Goal: Use online tool/utility: Utilize a website feature to perform a specific function

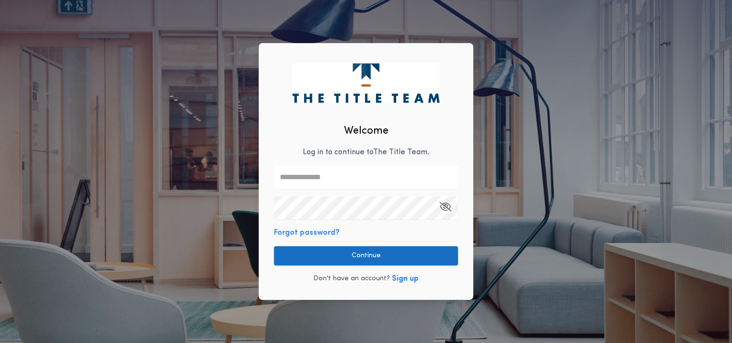
type input "**********"
click at [343, 251] on button "Continue" at bounding box center [366, 255] width 184 height 19
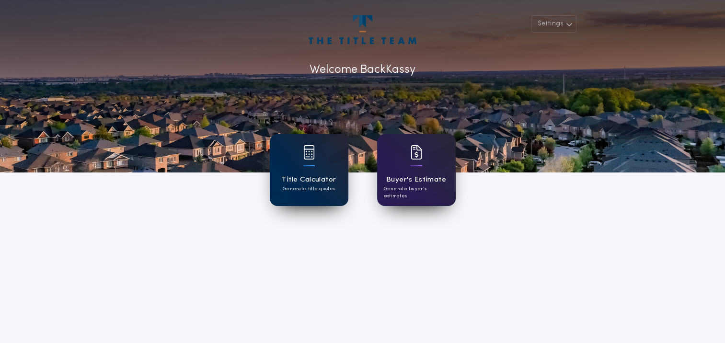
click at [325, 176] on h1 "Title Calculator" at bounding box center [308, 179] width 55 height 11
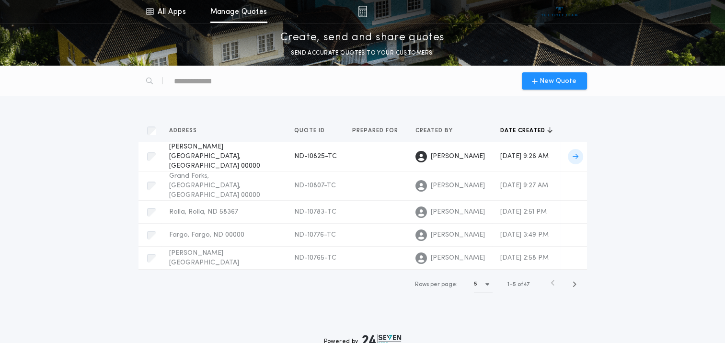
click at [208, 153] on span "[PERSON_NAME][GEOGRAPHIC_DATA], [GEOGRAPHIC_DATA] 00000" at bounding box center [214, 156] width 91 height 26
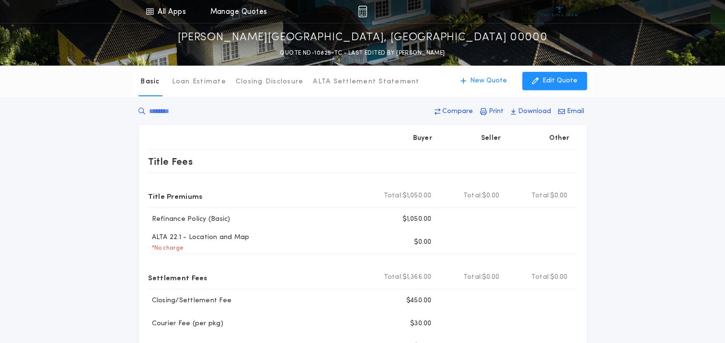
click at [543, 93] on div "Basic Loan Estimate Closing Disclosure ALTA Settlement Statement Basic New Quot…" at bounding box center [363, 81] width 460 height 31
click at [545, 80] on p "Edit Quote" at bounding box center [559, 81] width 35 height 10
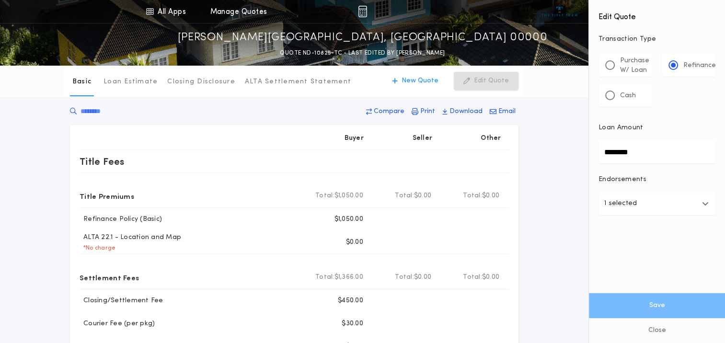
drag, startPoint x: 654, startPoint y: 154, endPoint x: 578, endPoint y: 148, distance: 76.4
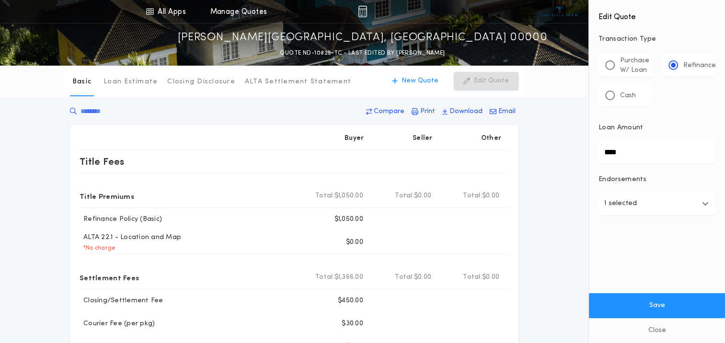
type input "****"
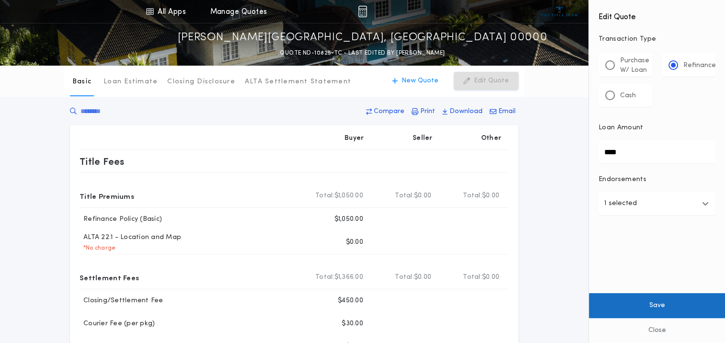
click at [650, 301] on button "Save" at bounding box center [657, 305] width 136 height 25
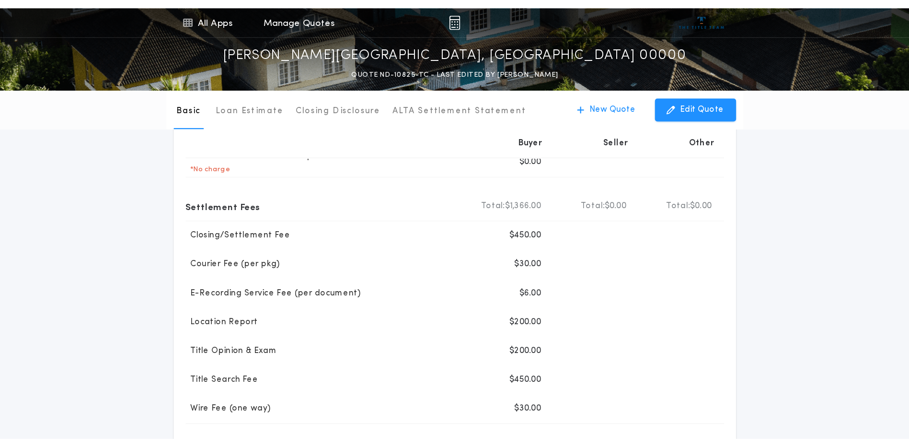
scroll to position [144, 0]
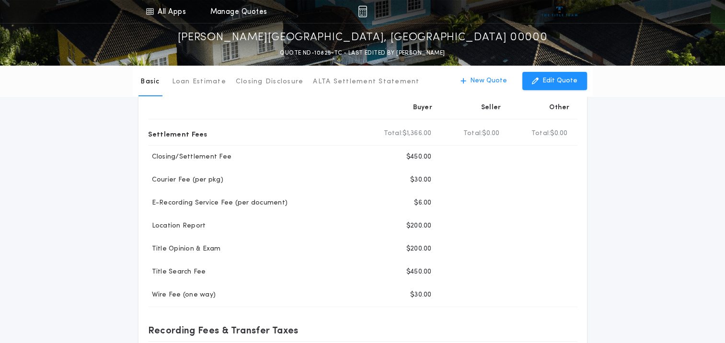
click at [595, 204] on div "Basic Loan Estimate Closing Disclosure ALTA Settlement Statement Basic New Quot…" at bounding box center [362, 208] width 725 height 573
